Goal: Task Accomplishment & Management: Manage account settings

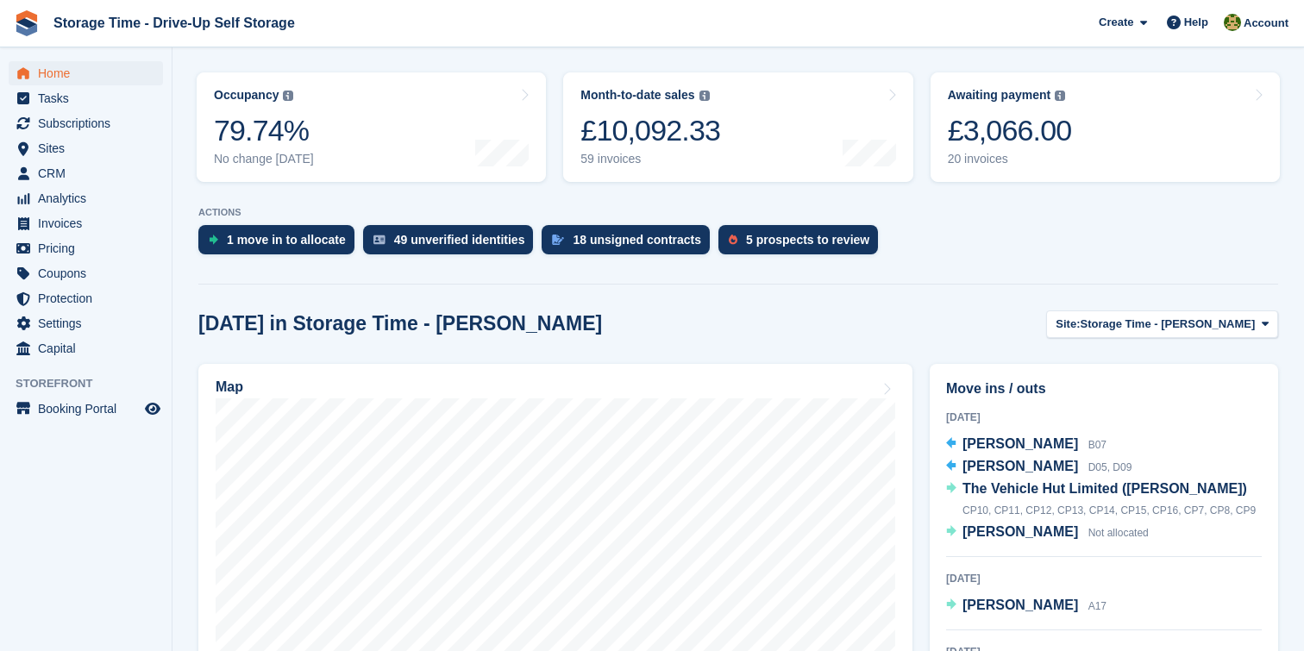
scroll to position [561, 0]
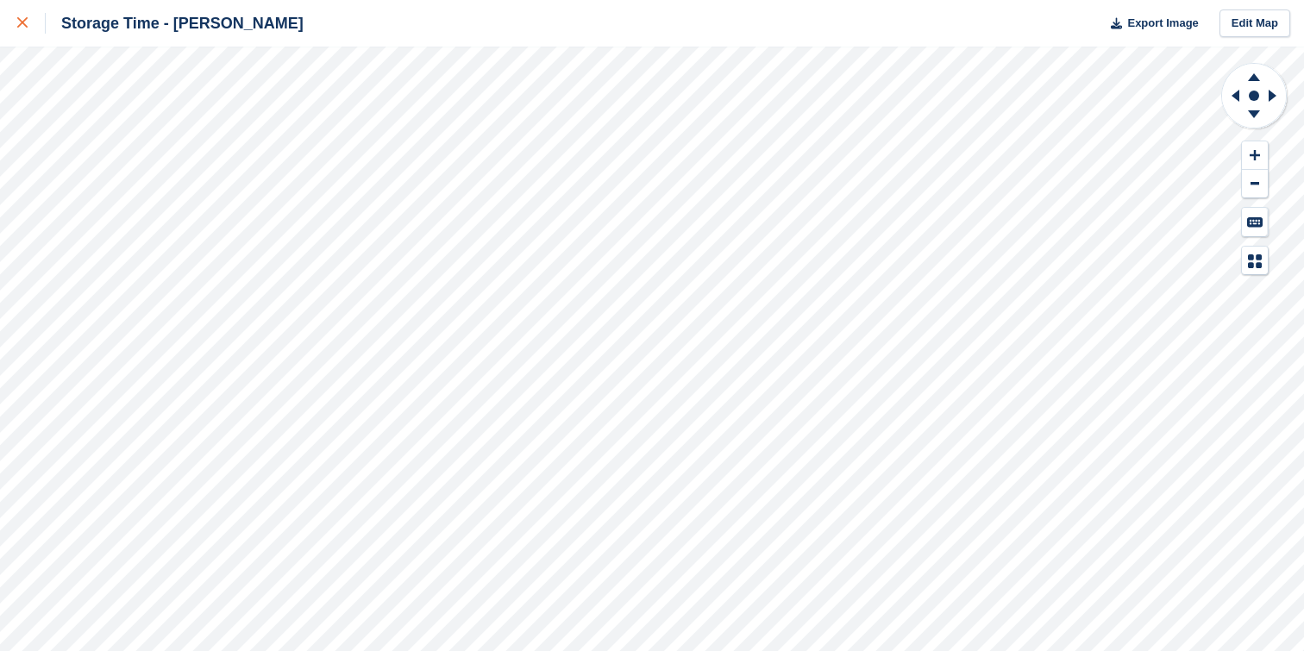
click at [27, 16] on div at bounding box center [31, 23] width 28 height 21
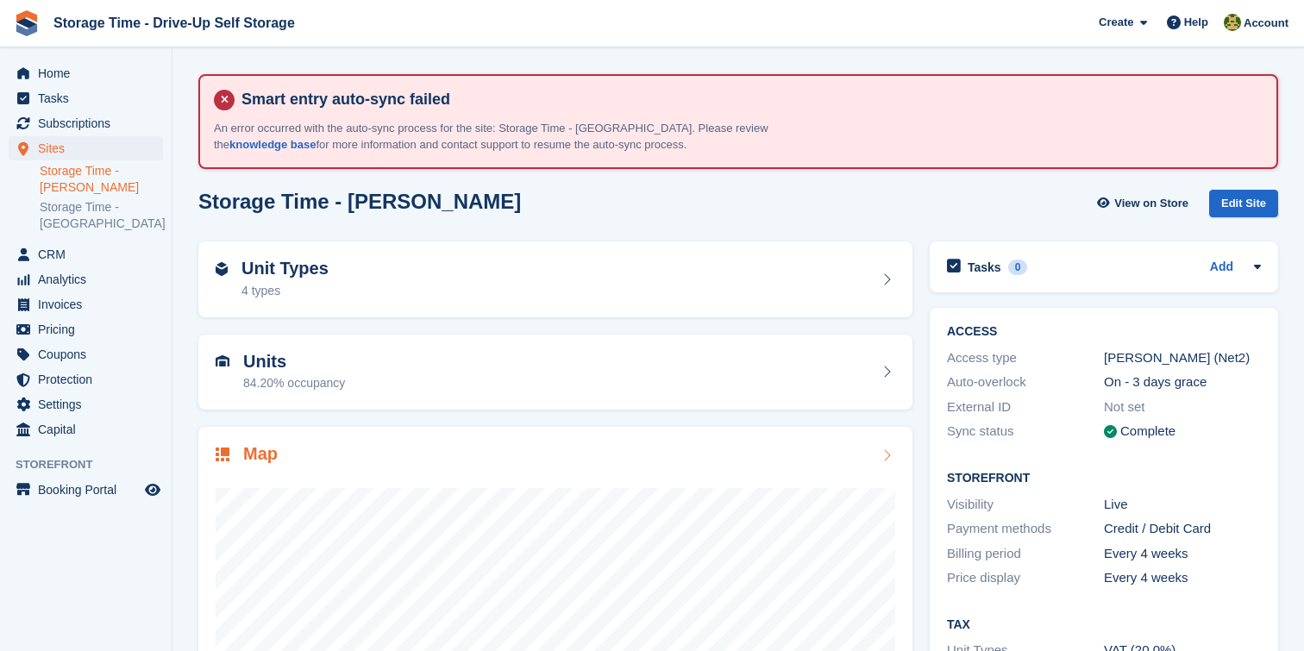
click at [773, 463] on div "Map" at bounding box center [556, 455] width 680 height 23
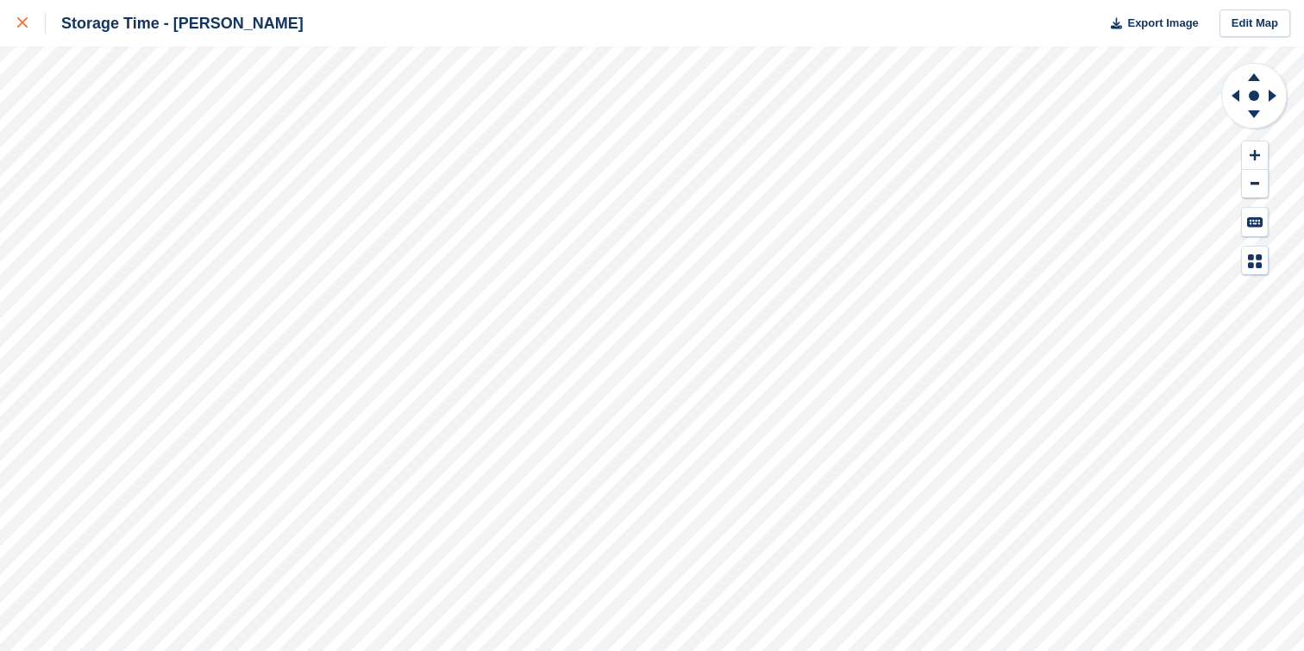
click at [24, 27] on icon at bounding box center [22, 22] width 10 height 10
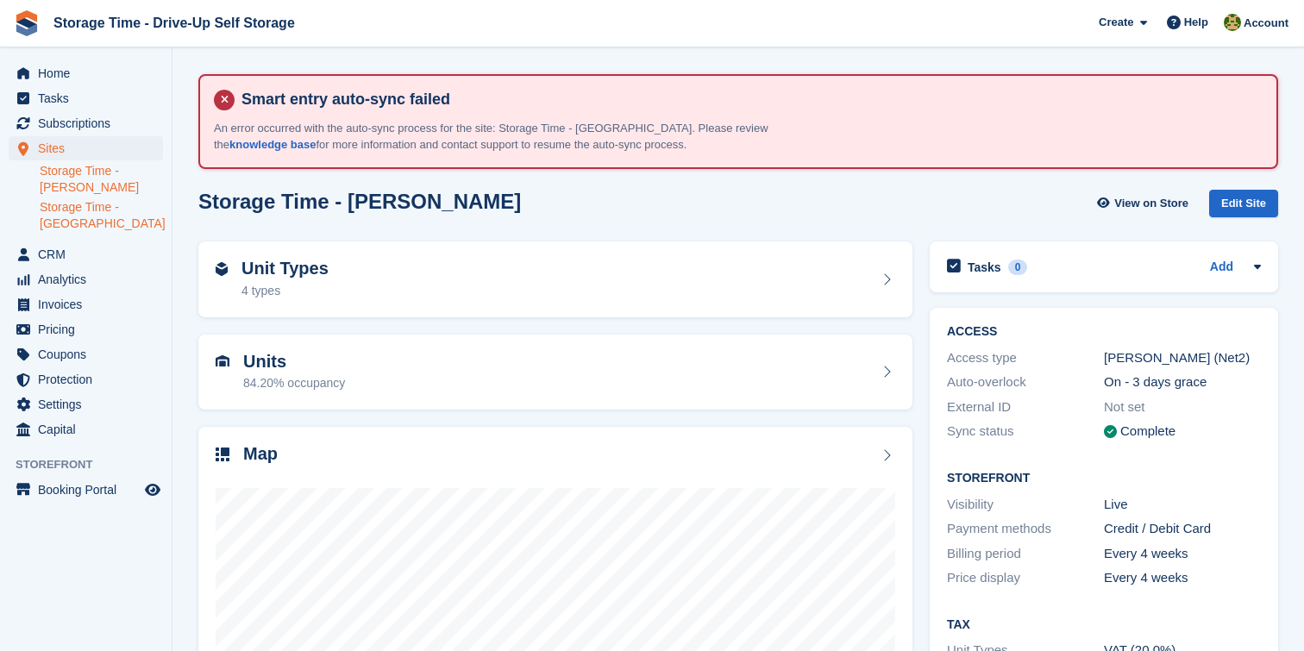
click at [95, 214] on link "Storage Time - Manchester" at bounding box center [101, 215] width 123 height 33
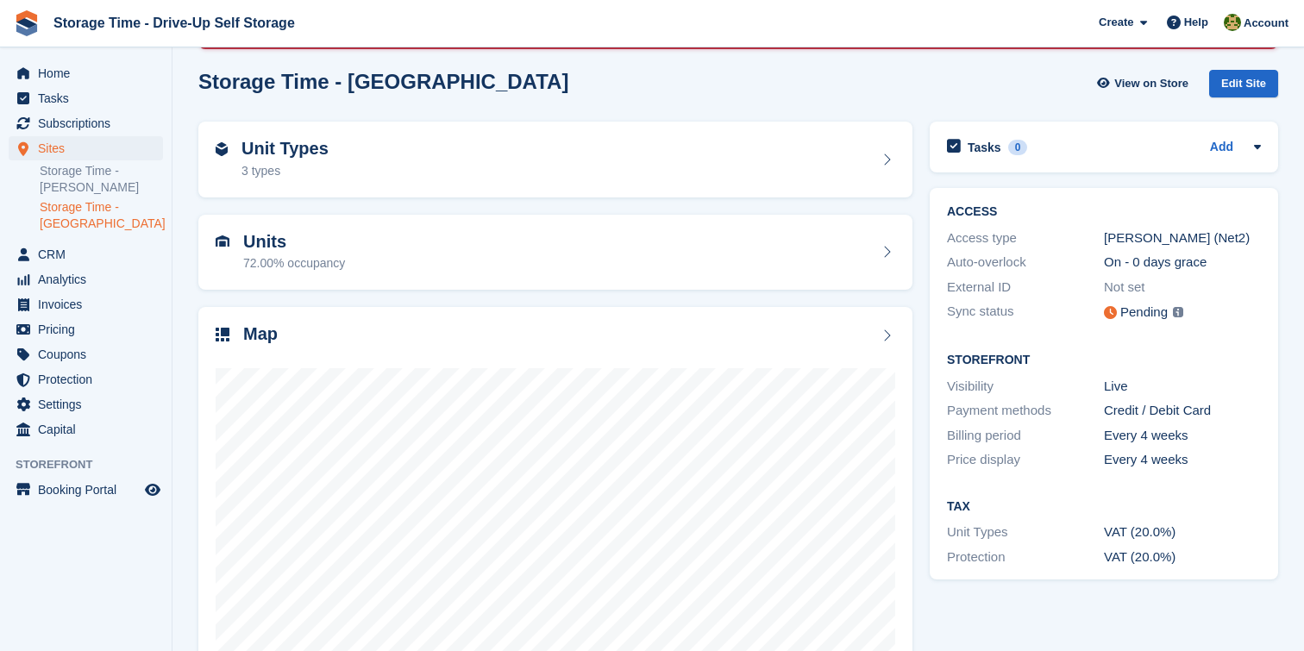
scroll to position [157, 0]
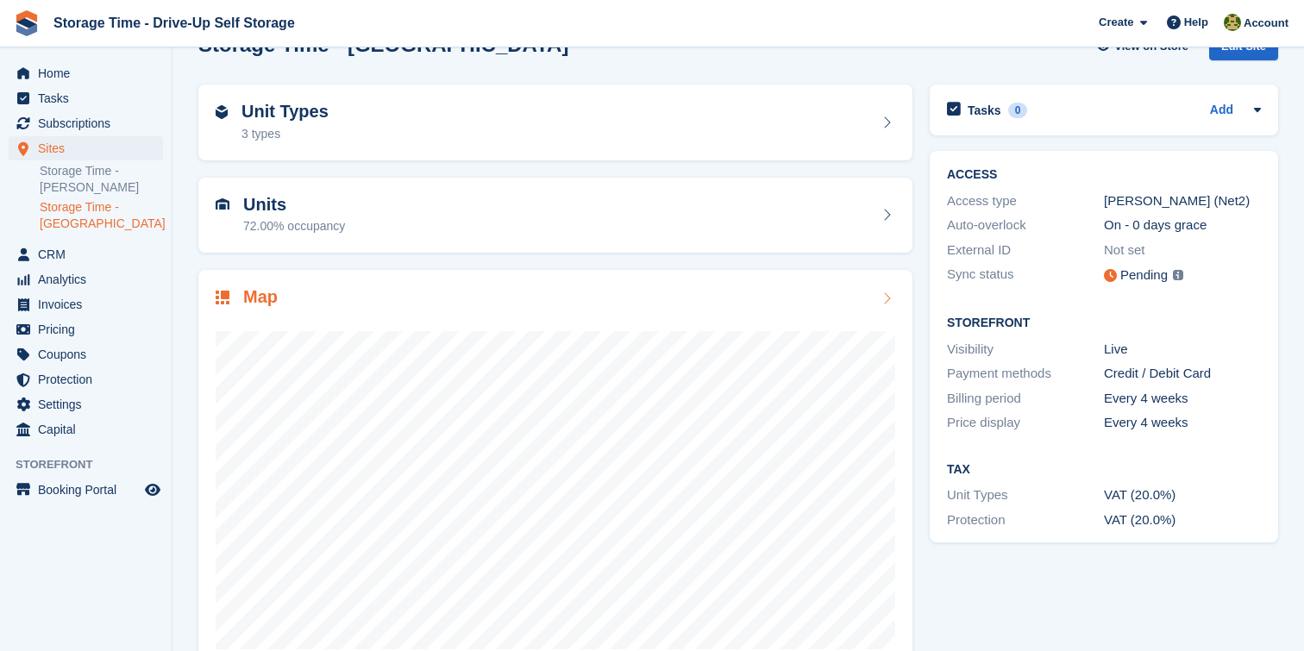
click at [795, 314] on div at bounding box center [556, 483] width 680 height 345
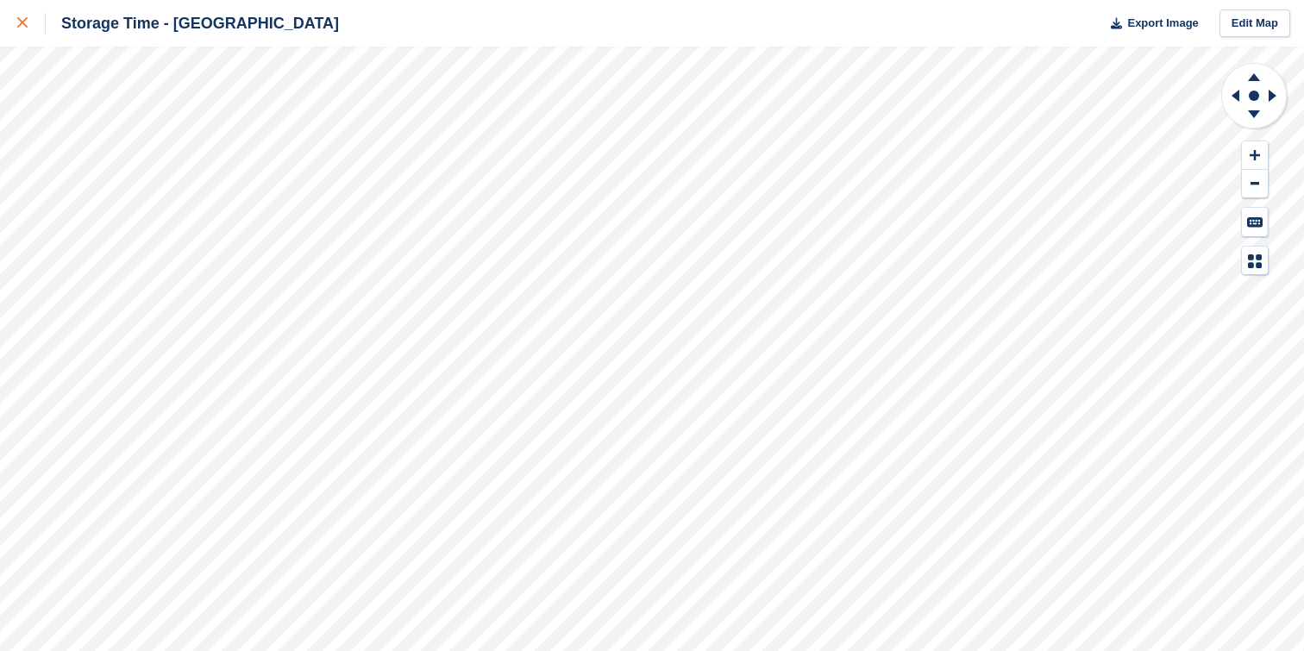
click at [21, 33] on div at bounding box center [31, 23] width 28 height 21
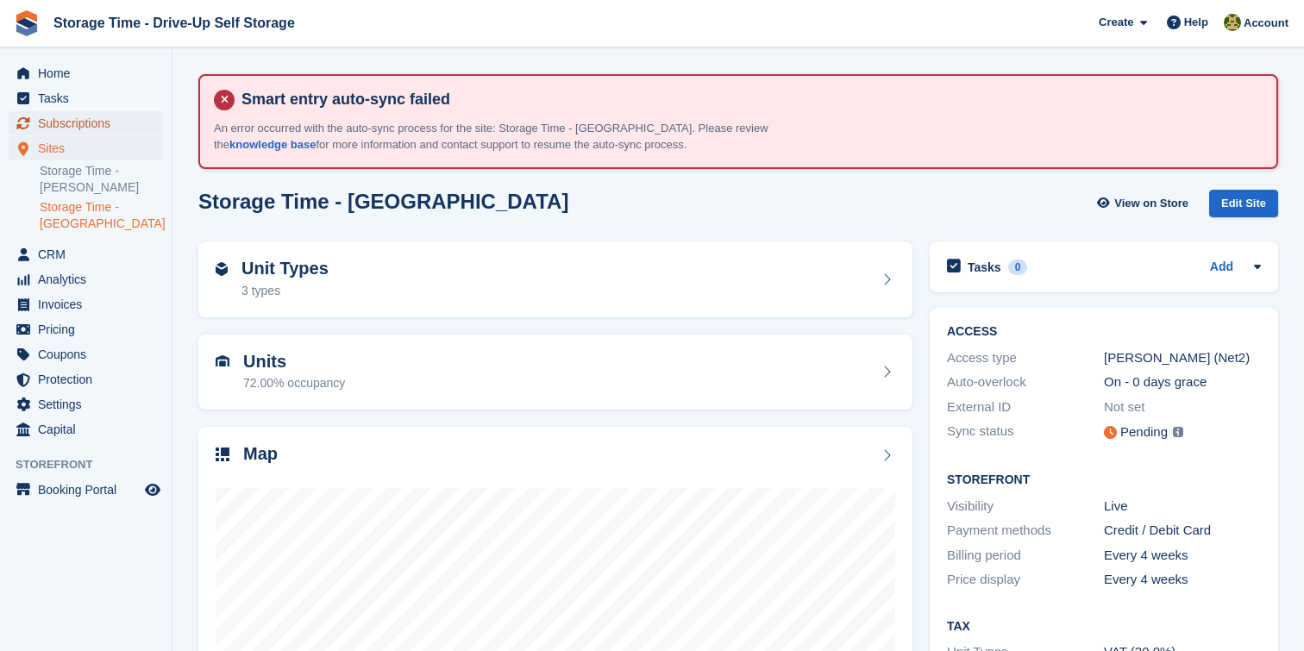
click at [102, 128] on span "Subscriptions" at bounding box center [90, 123] width 104 height 24
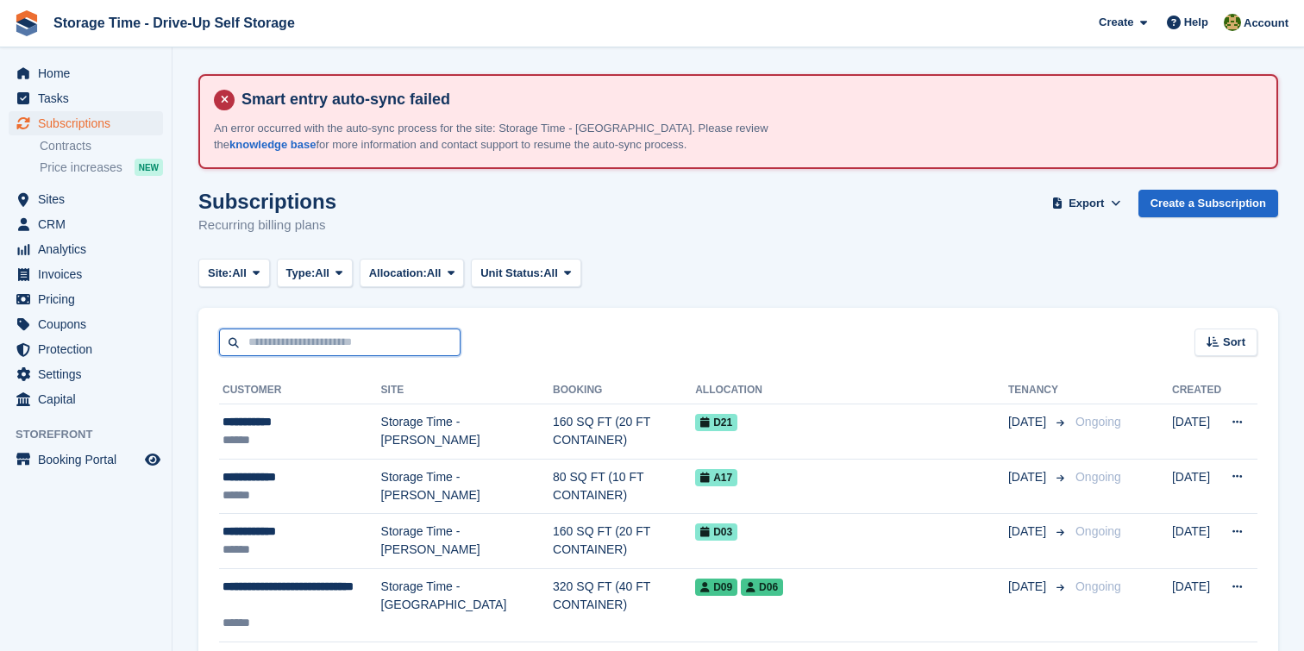
click at [440, 332] on input "text" at bounding box center [340, 343] width 242 height 28
type input "*****"
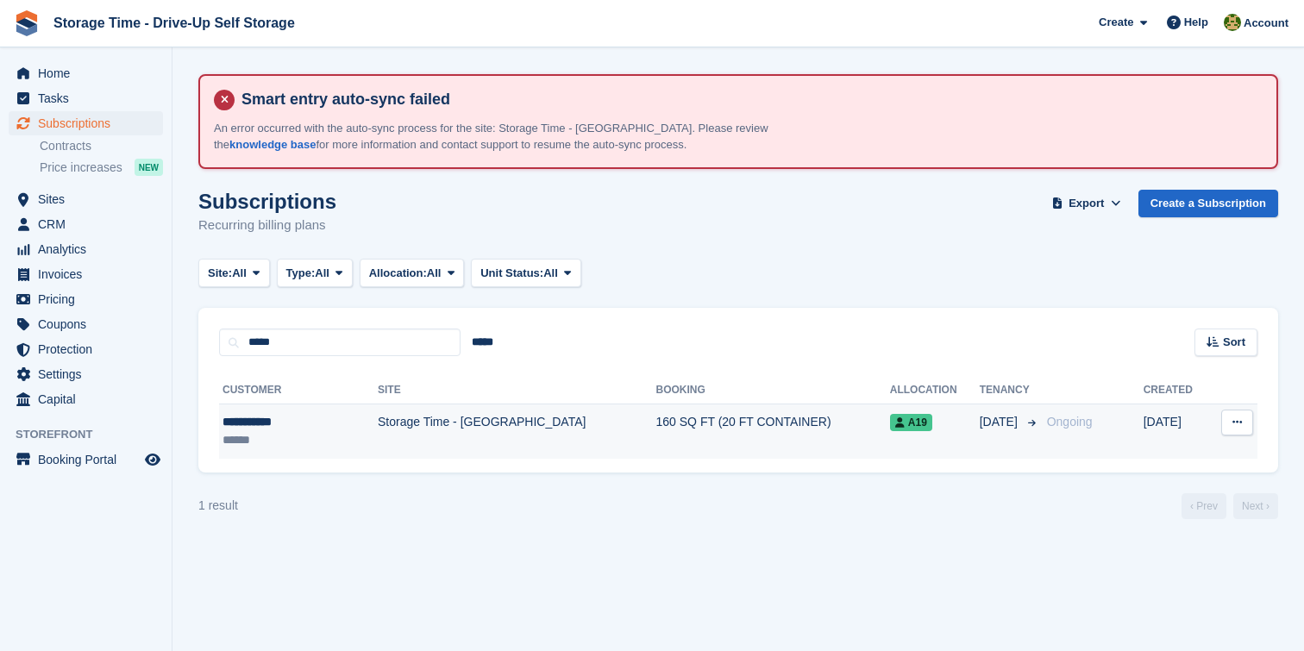
click at [443, 434] on td "Storage Time - Manchester" at bounding box center [517, 432] width 279 height 54
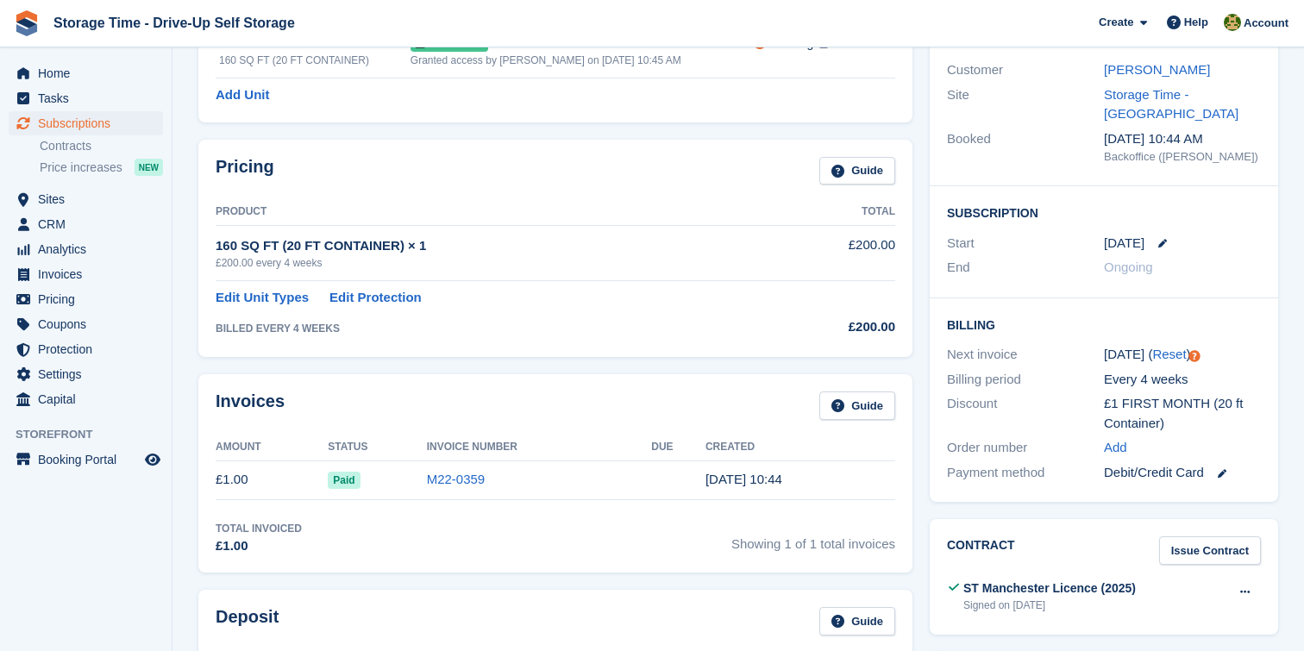
scroll to position [297, 0]
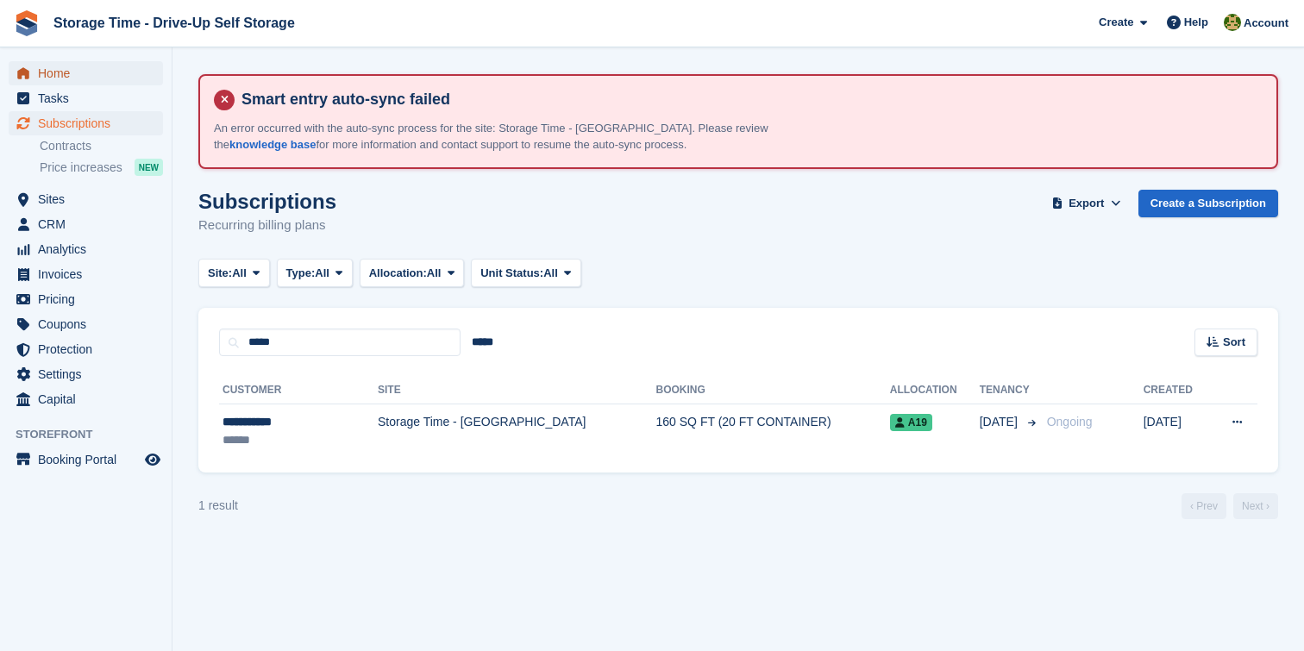
click at [108, 72] on span "Home" at bounding box center [90, 73] width 104 height 24
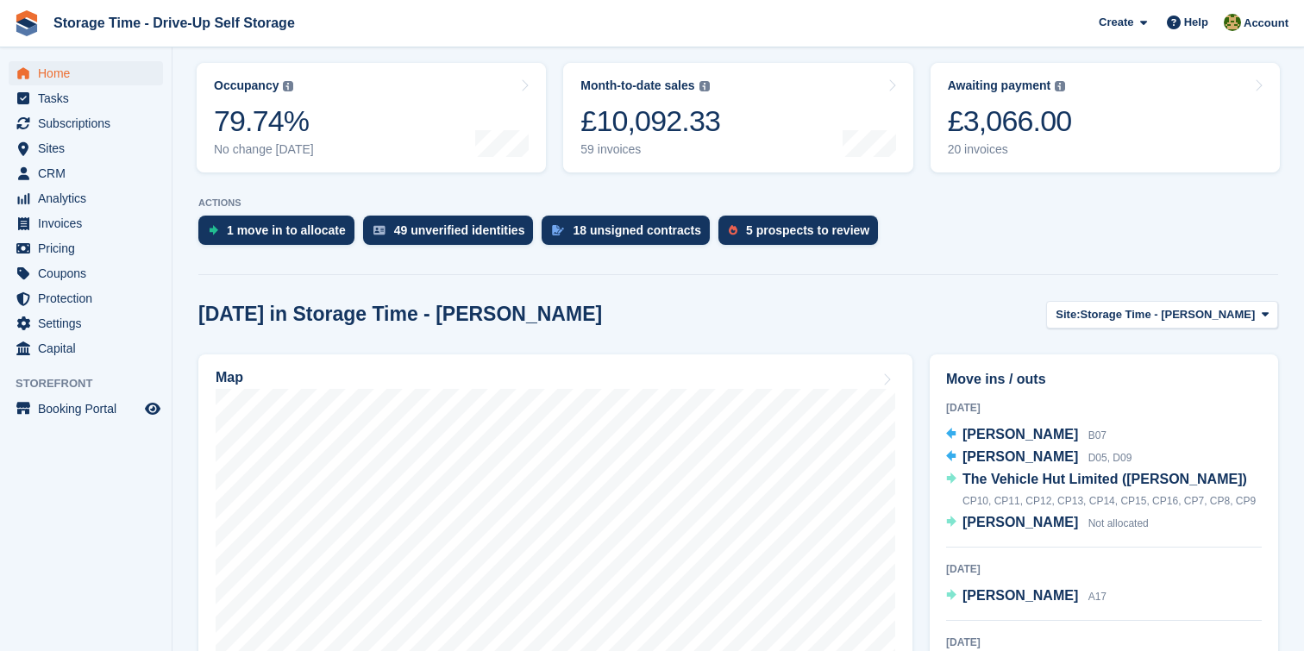
scroll to position [374, 0]
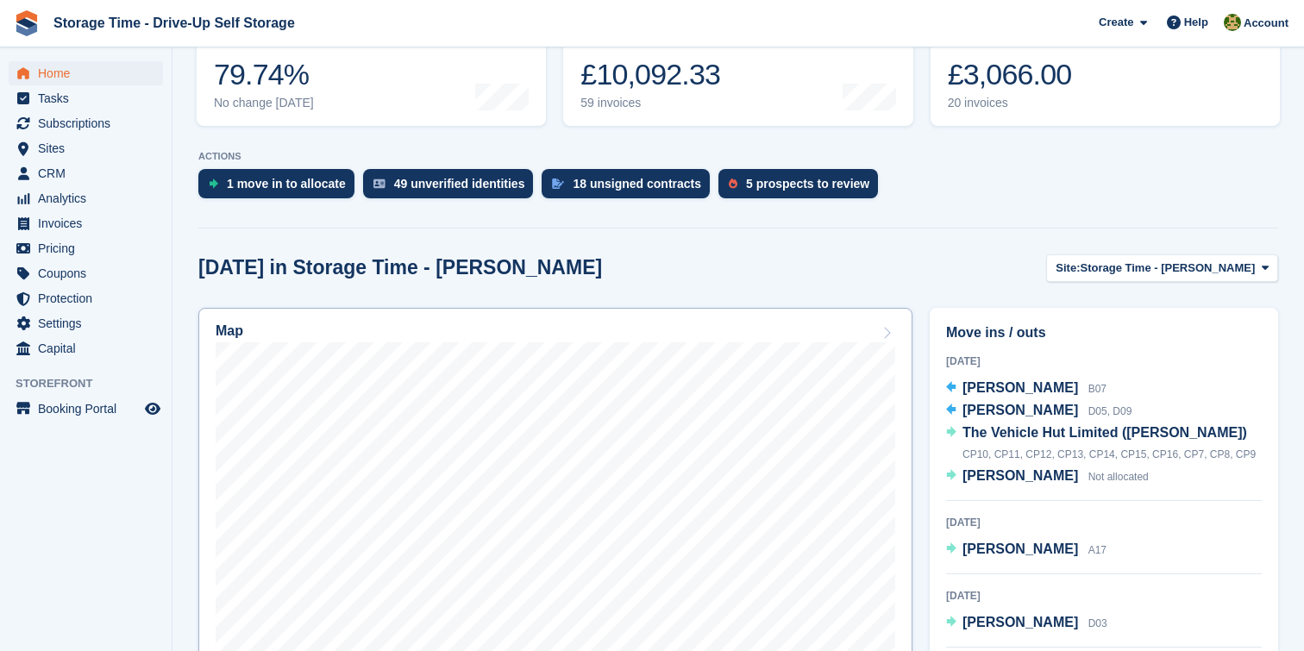
click at [804, 342] on div "Map" at bounding box center [556, 332] width 680 height 19
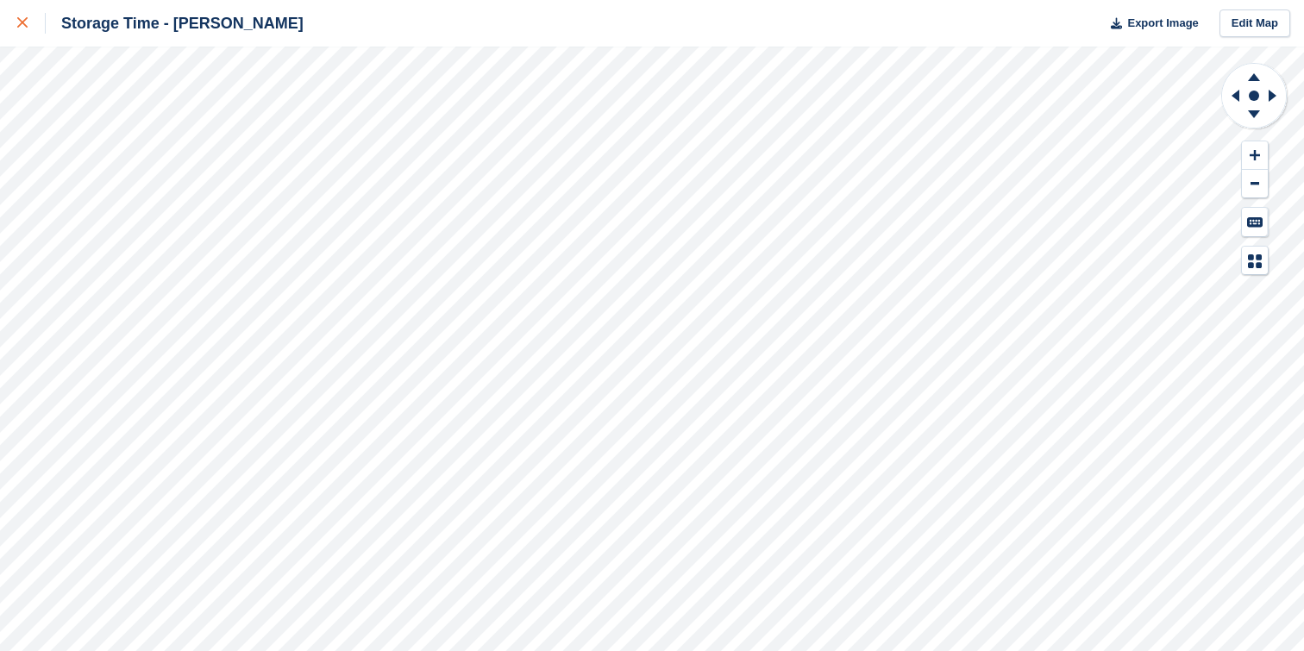
click at [28, 21] on div at bounding box center [31, 23] width 28 height 21
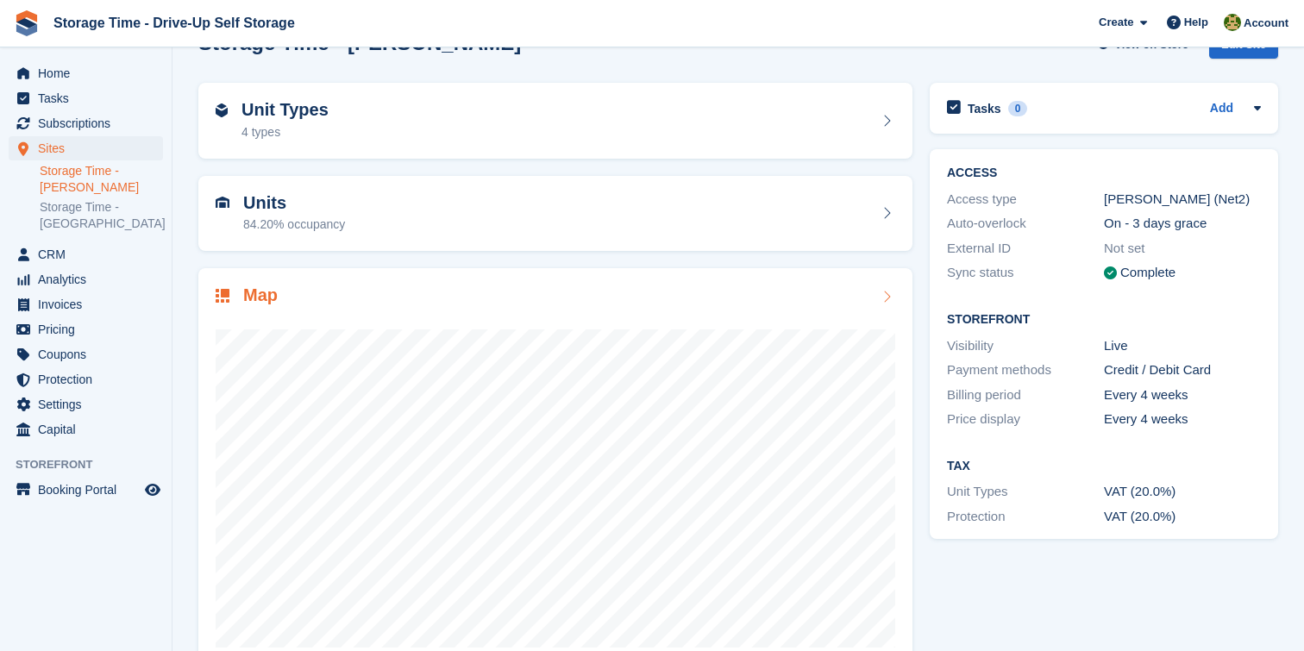
scroll to position [199, 0]
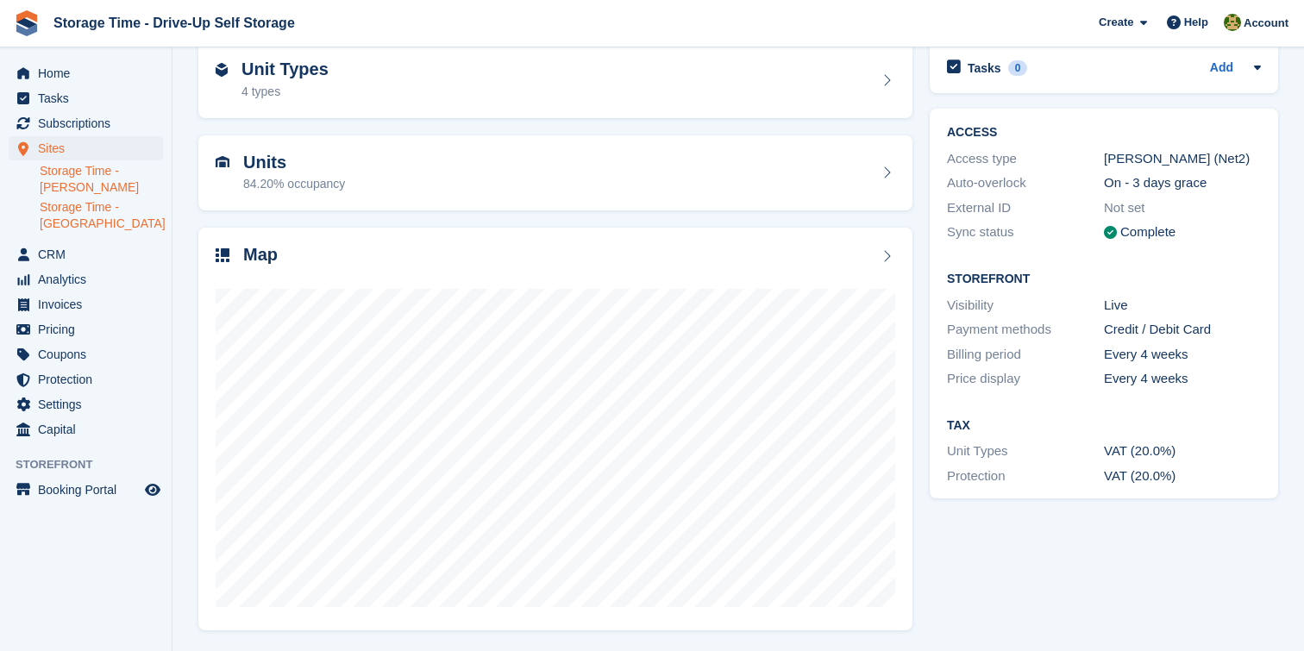
click at [90, 229] on link "Storage Time - [GEOGRAPHIC_DATA]" at bounding box center [101, 215] width 123 height 33
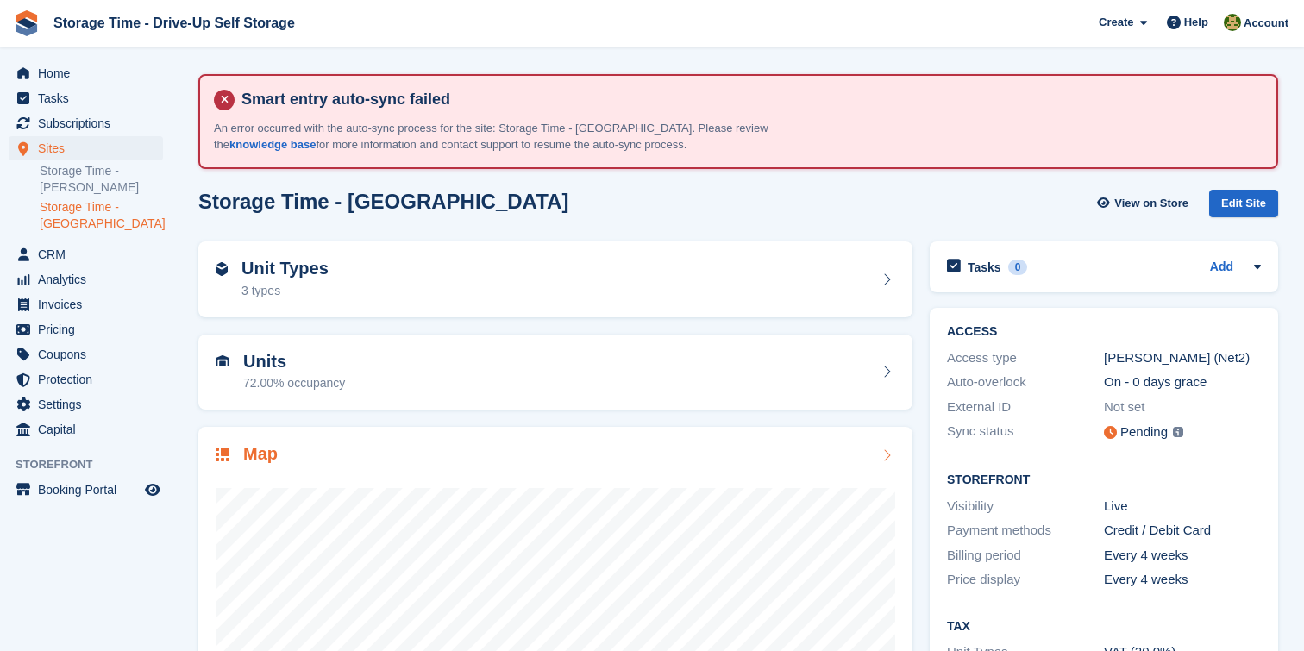
click at [887, 468] on div at bounding box center [556, 640] width 680 height 345
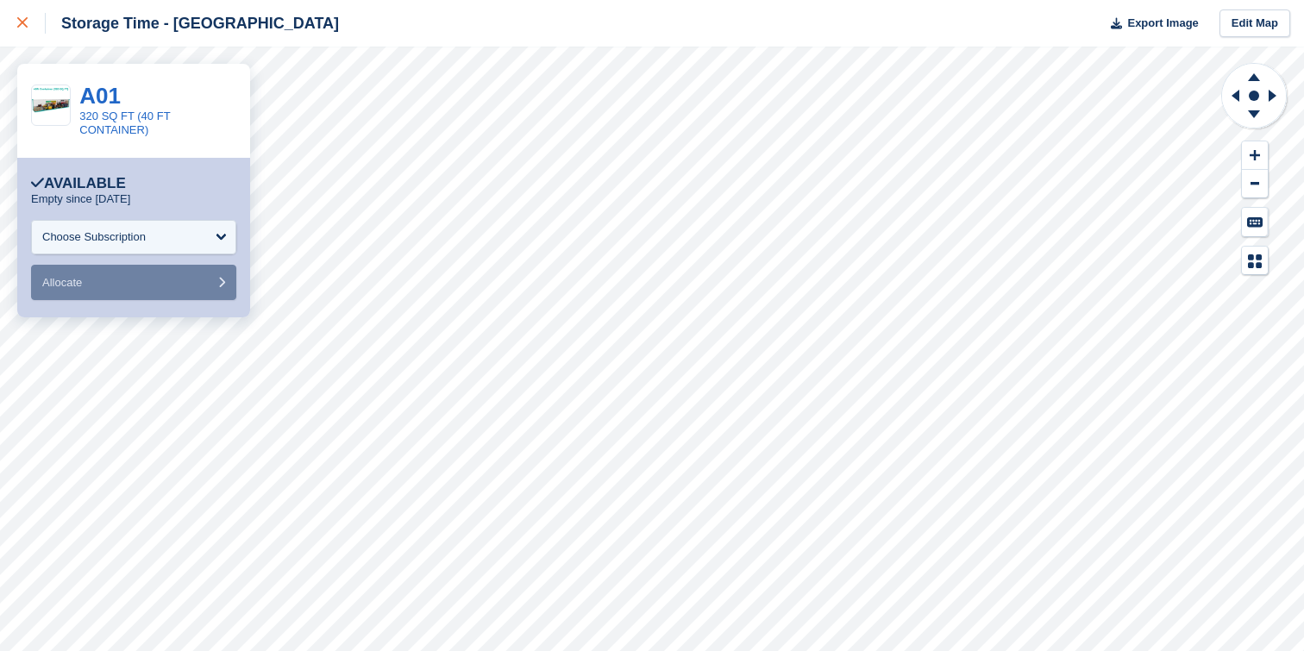
click at [5, 12] on link at bounding box center [23, 23] width 46 height 47
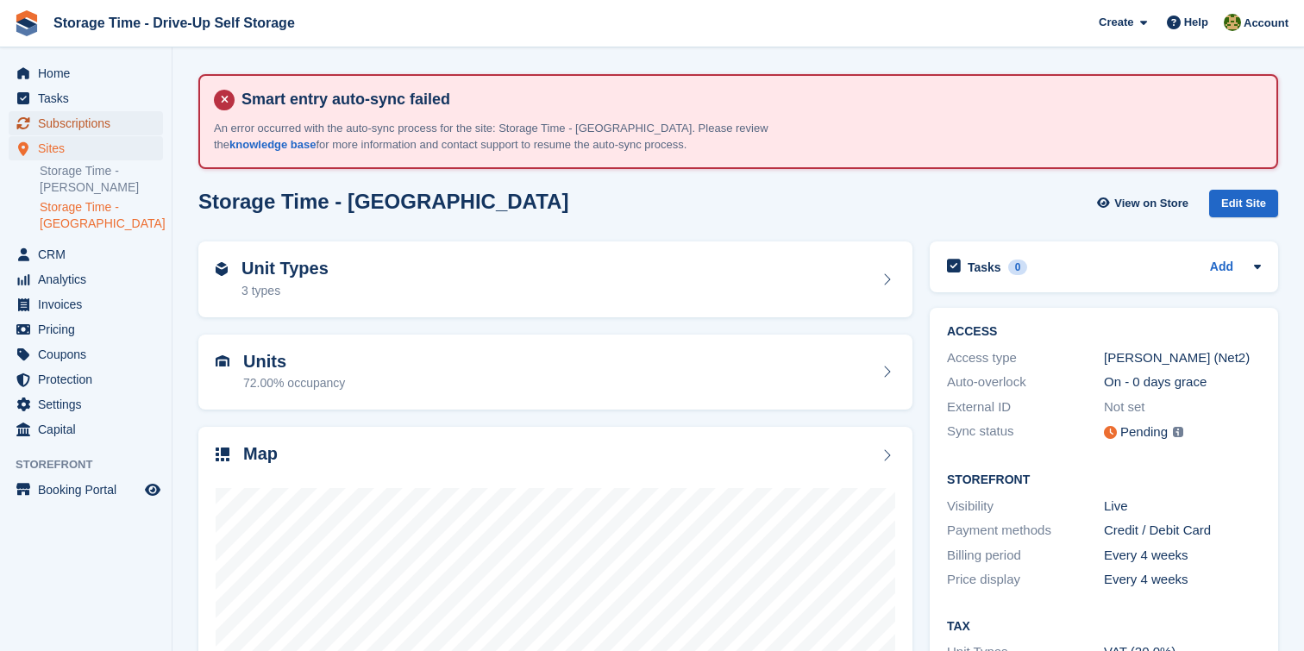
click at [105, 118] on span "Subscriptions" at bounding box center [90, 123] width 104 height 24
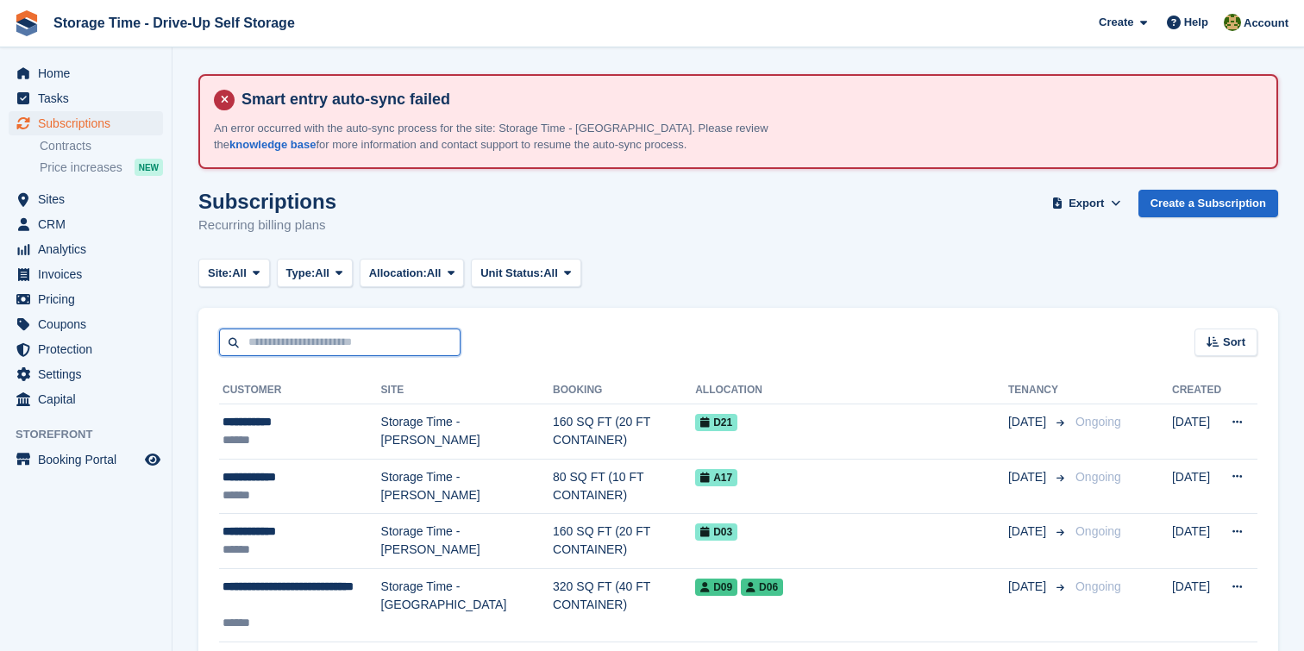
click at [385, 342] on input "text" at bounding box center [340, 343] width 242 height 28
type input "*****"
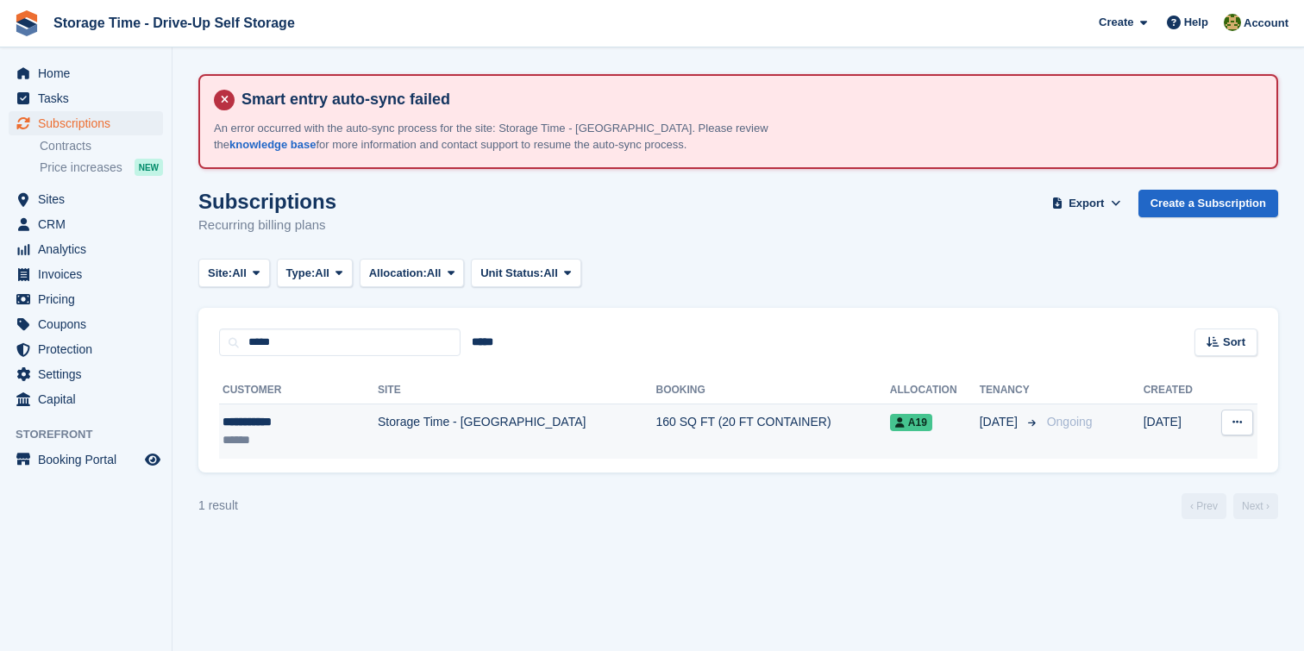
click at [315, 427] on div "**********" at bounding box center [281, 422] width 116 height 18
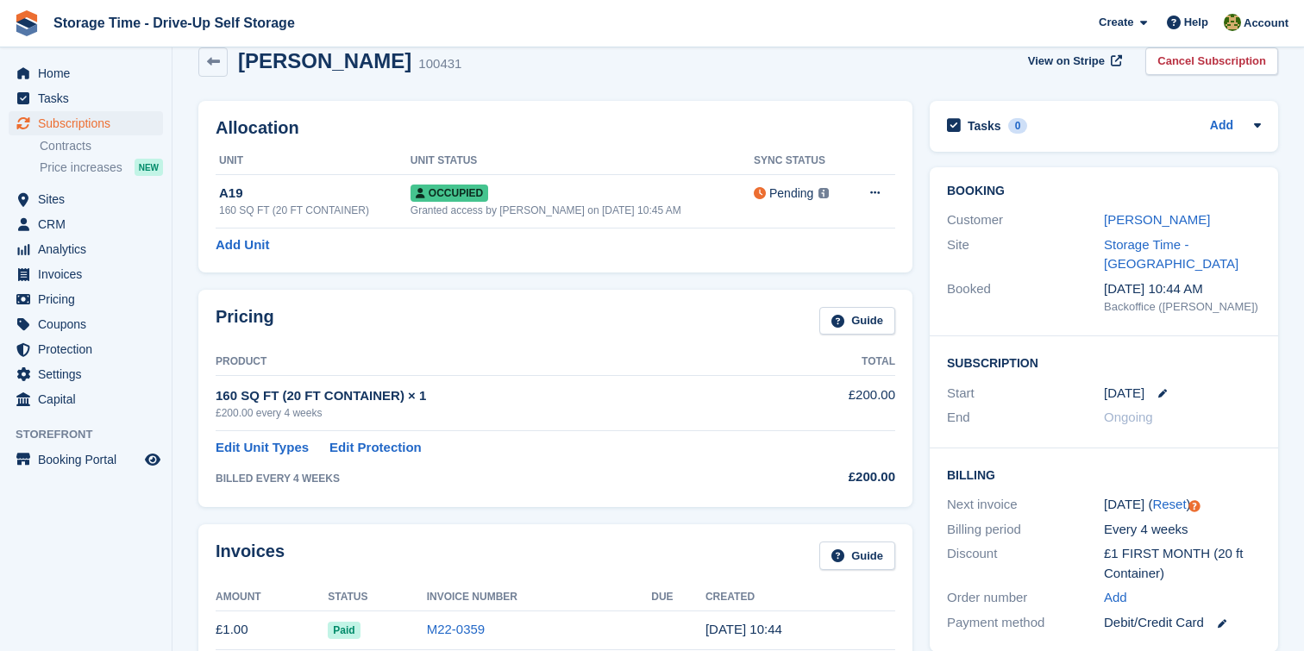
scroll to position [141, 0]
click at [96, 75] on span "Home" at bounding box center [90, 73] width 104 height 24
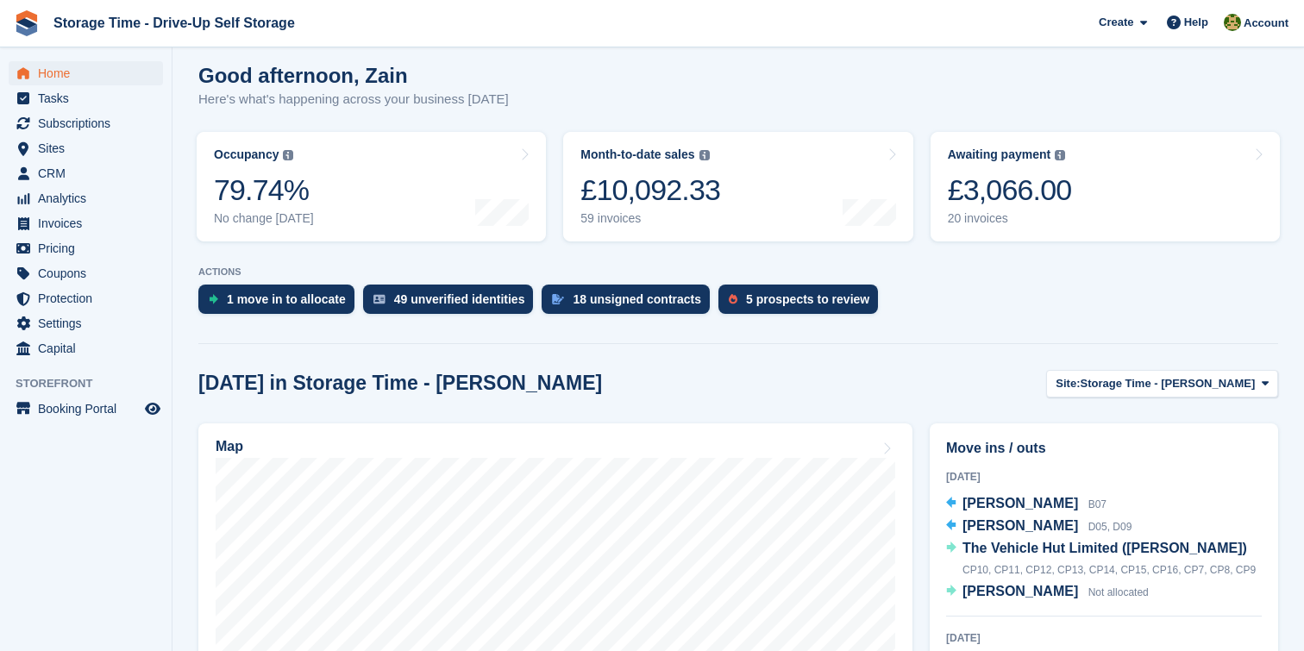
scroll to position [355, 0]
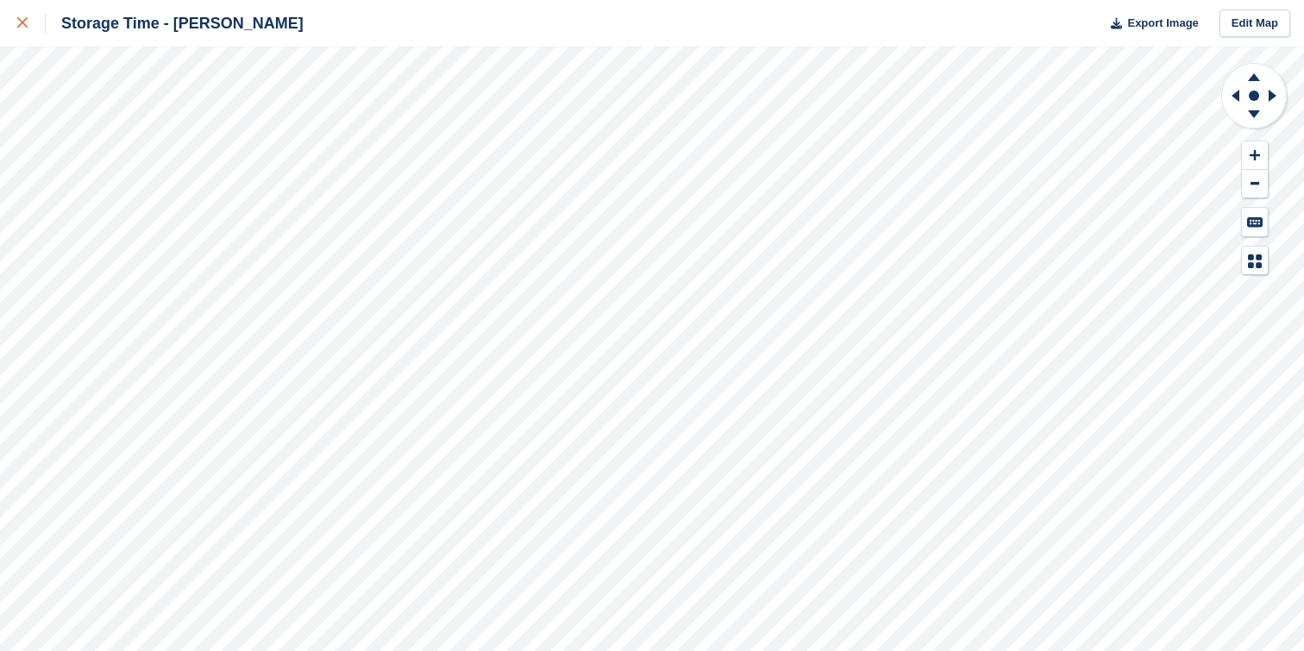
click at [27, 19] on icon at bounding box center [22, 22] width 10 height 10
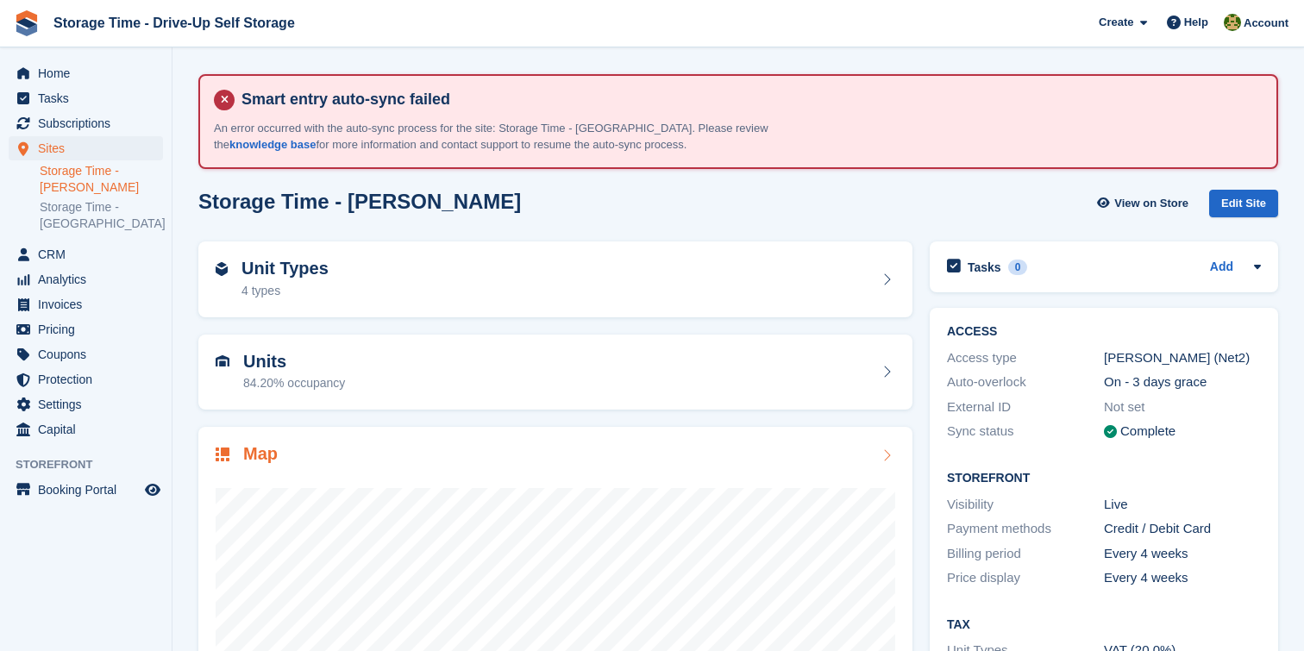
click at [681, 457] on div "Map" at bounding box center [556, 455] width 680 height 23
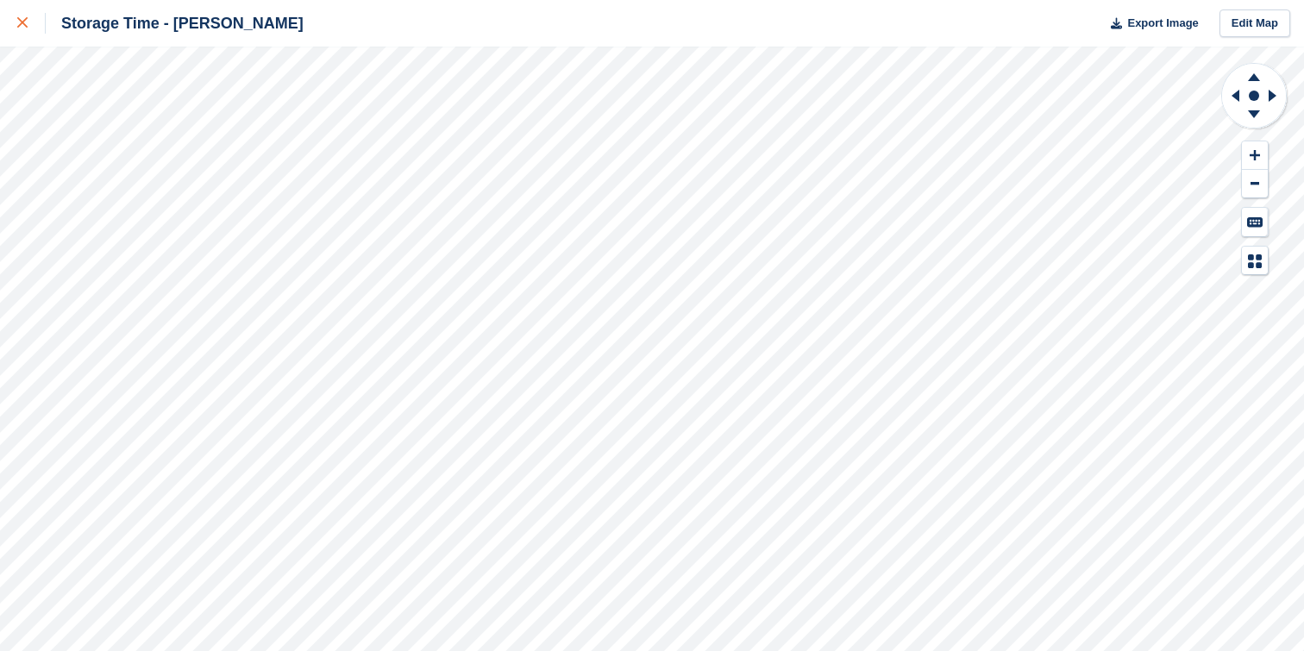
click at [14, 17] on link at bounding box center [23, 23] width 46 height 47
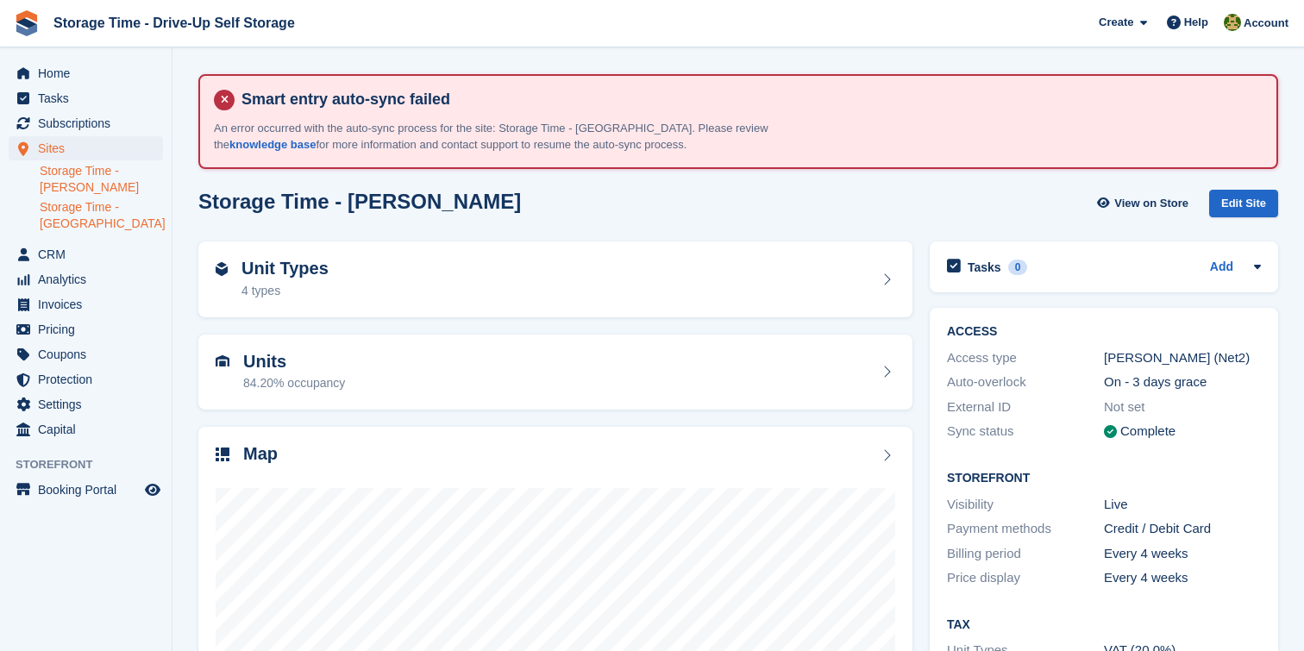
click at [82, 224] on link "Storage Time - [GEOGRAPHIC_DATA]" at bounding box center [101, 215] width 123 height 33
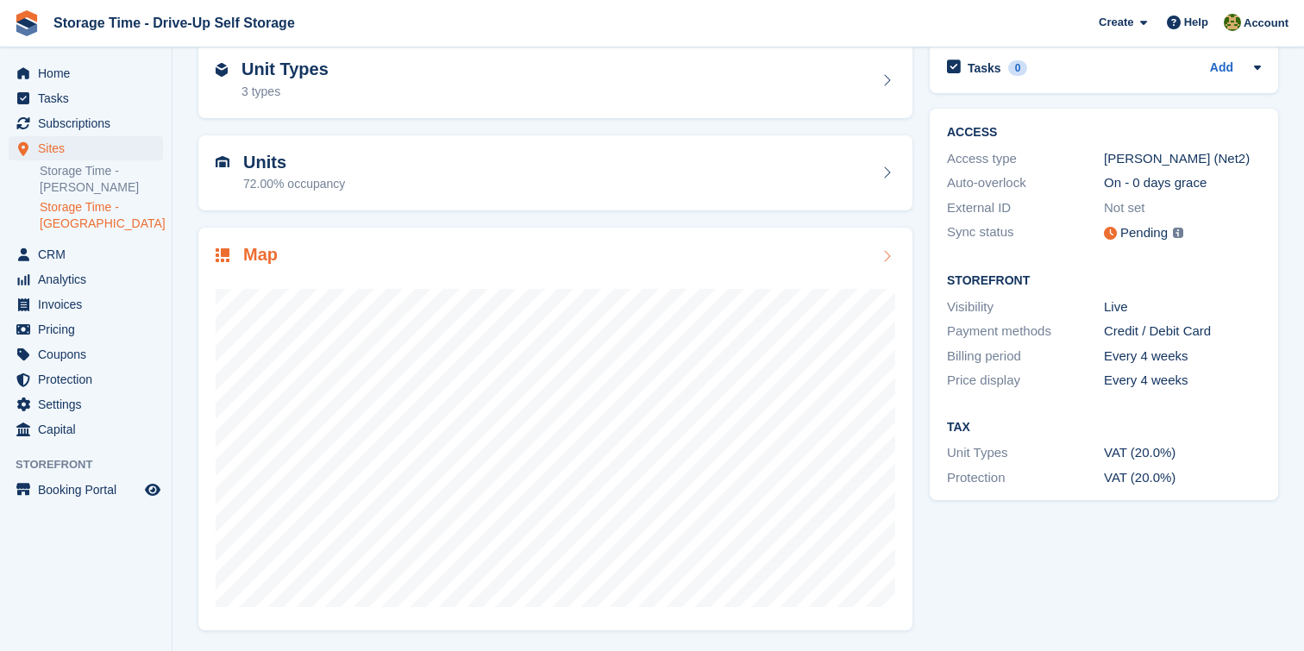
click at [712, 262] on div "Map" at bounding box center [556, 256] width 680 height 23
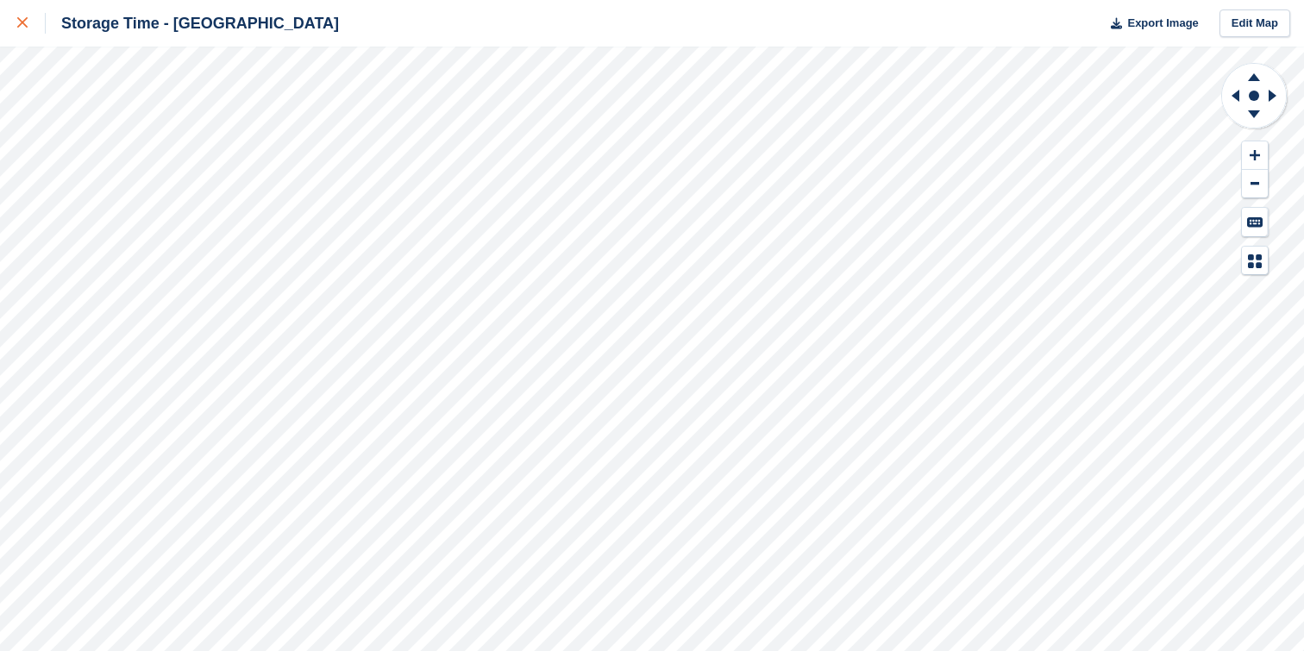
click at [23, 22] on icon at bounding box center [22, 22] width 10 height 10
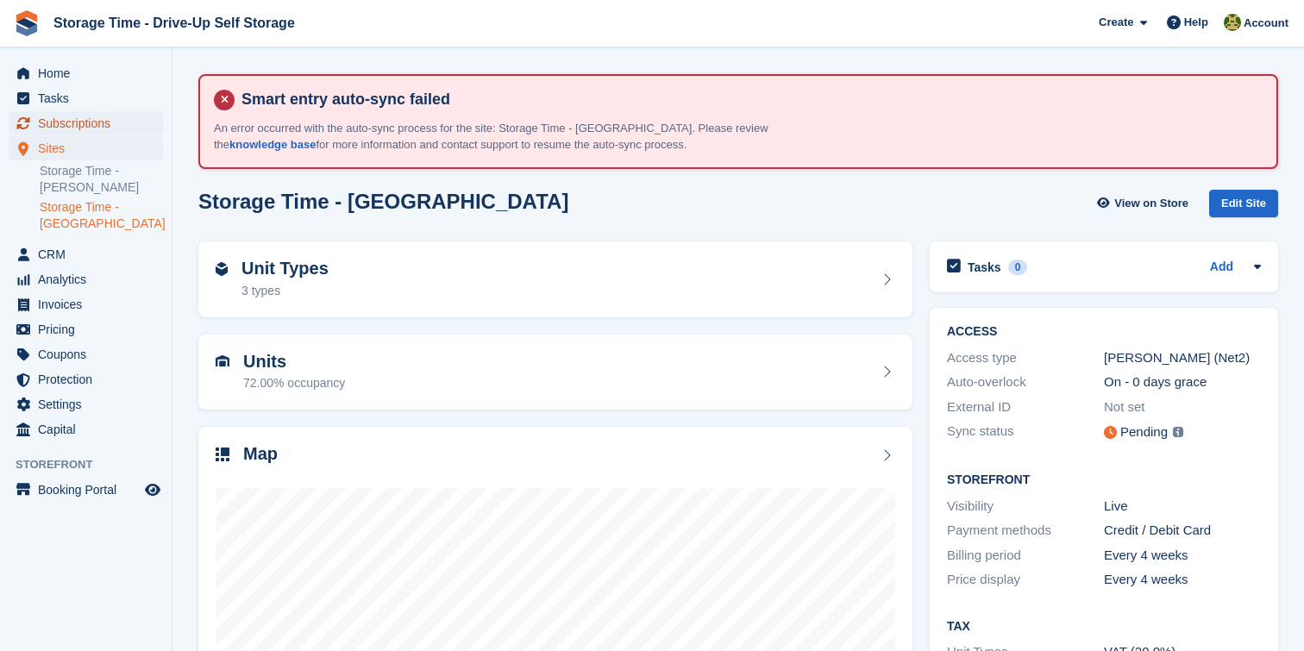
click at [132, 121] on span "Subscriptions" at bounding box center [90, 123] width 104 height 24
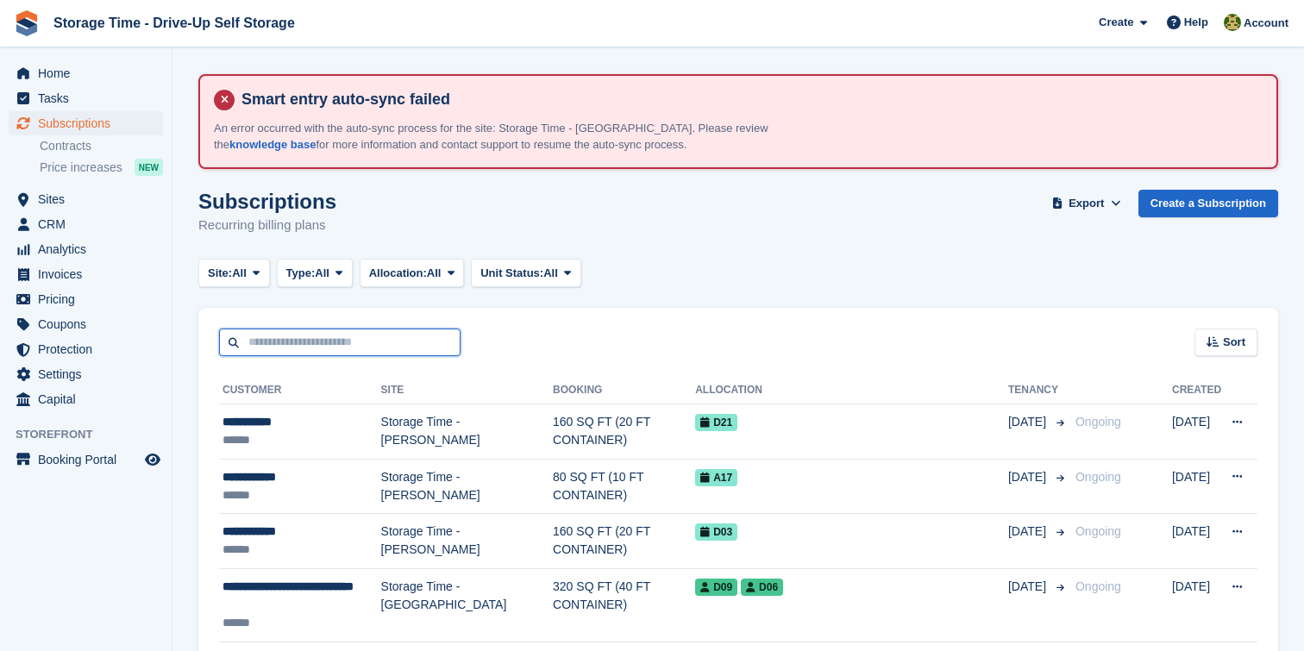
click at [298, 338] on input "text" at bounding box center [340, 343] width 242 height 28
type input "*****"
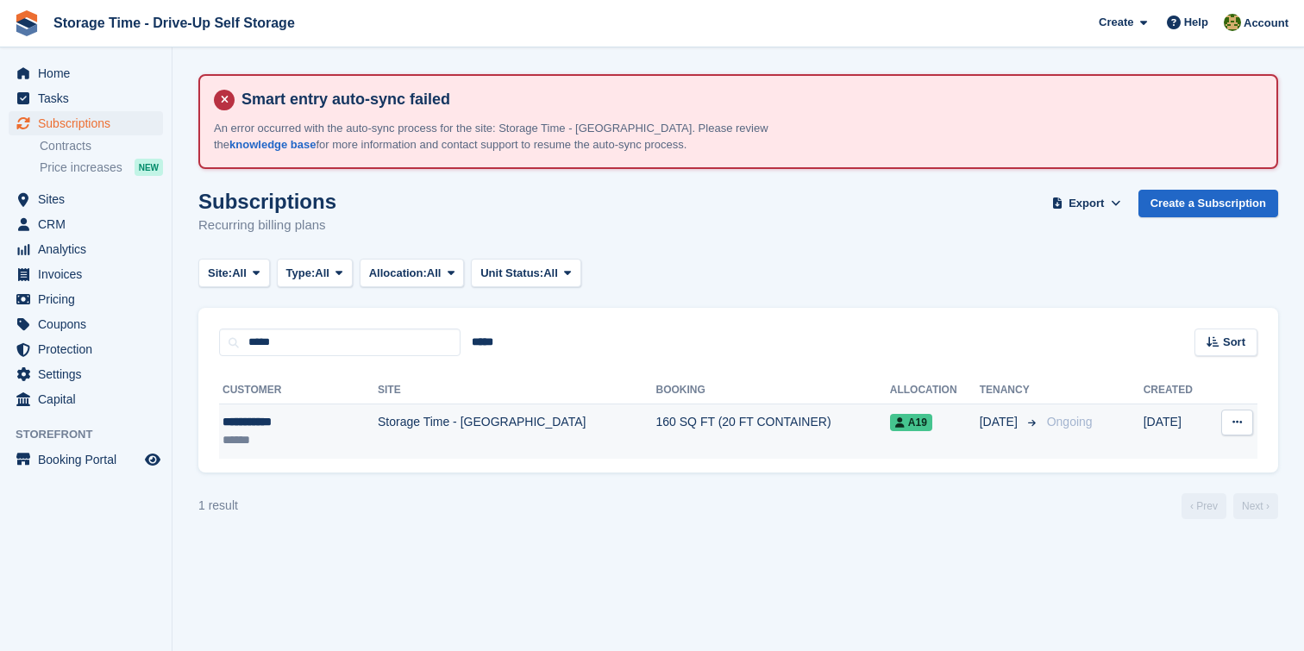
click at [656, 424] on td "160 SQ FT (20 FT CONTAINER)" at bounding box center [773, 432] width 234 height 54
